Goal: Task Accomplishment & Management: Complete application form

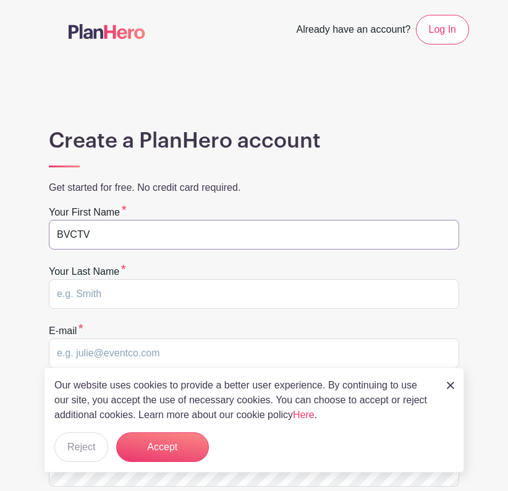
type input "BVCTV"
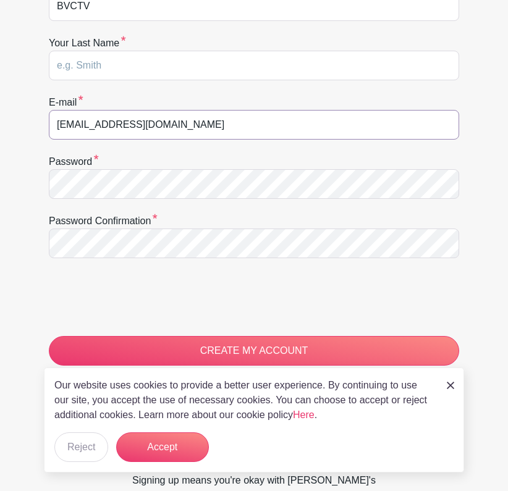
scroll to position [232, 0]
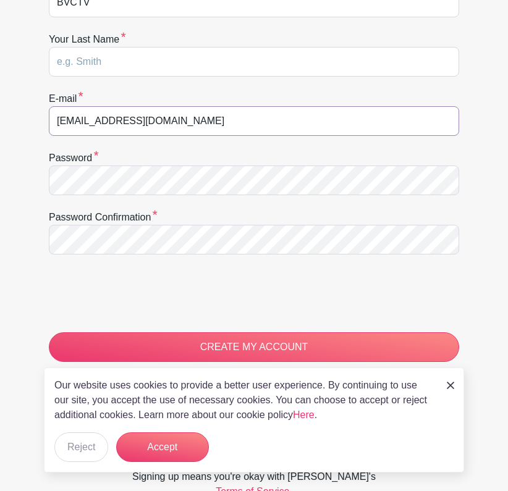
type input "[EMAIL_ADDRESS][DOMAIN_NAME]"
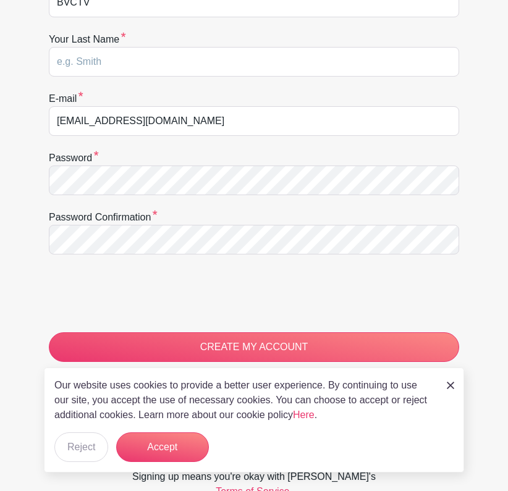
click at [69, 174] on div "Create a PlanHero account Get started for free. No credit card required. Your f…" at bounding box center [254, 197] width 430 height 603
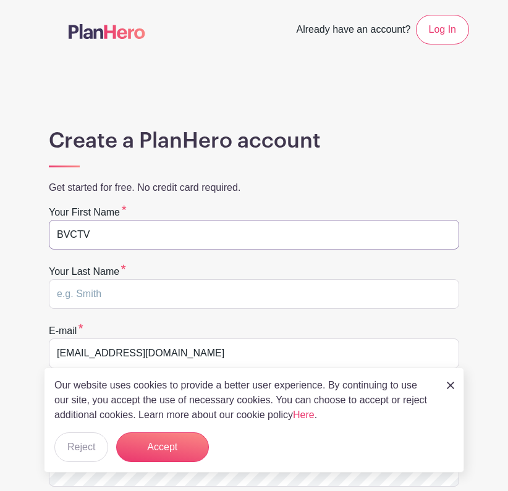
drag, startPoint x: 94, startPoint y: 233, endPoint x: 110, endPoint y: 236, distance: 16.3
click at [110, 236] on input "BVCTV" at bounding box center [254, 235] width 410 height 30
type input "Bella Vista"
click at [82, 296] on input "text" at bounding box center [254, 294] width 410 height 30
type input "TV"
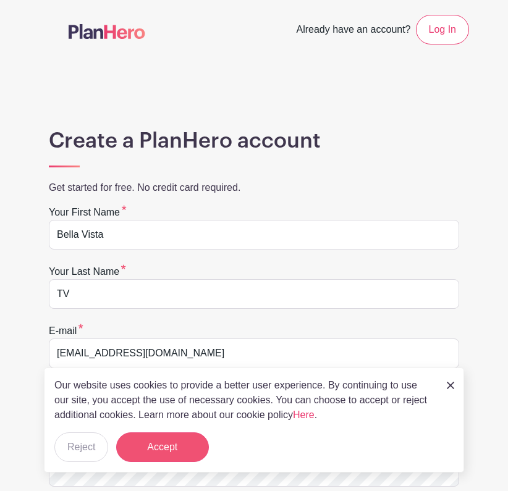
click at [161, 451] on button "Accept" at bounding box center [162, 447] width 93 height 30
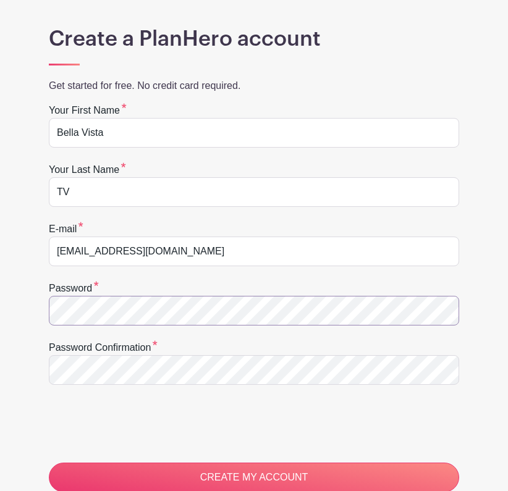
scroll to position [125, 0]
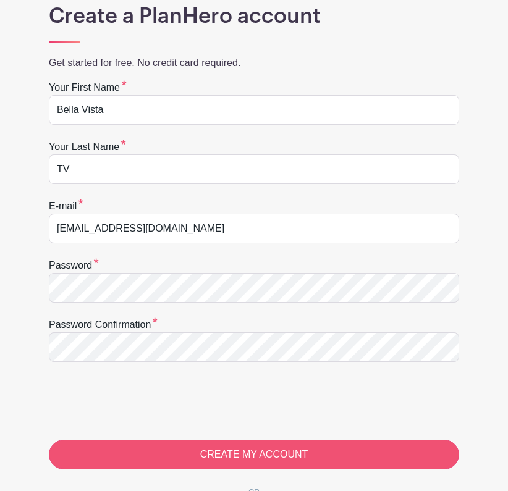
click at [258, 454] on input "CREATE MY ACCOUNT" at bounding box center [254, 455] width 410 height 30
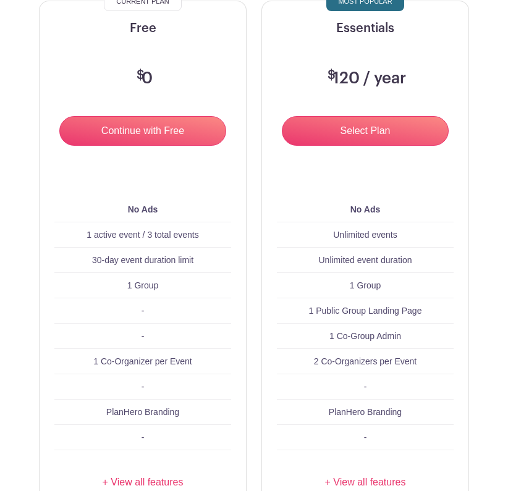
scroll to position [185, 0]
